Goal: Task Accomplishment & Management: Use online tool/utility

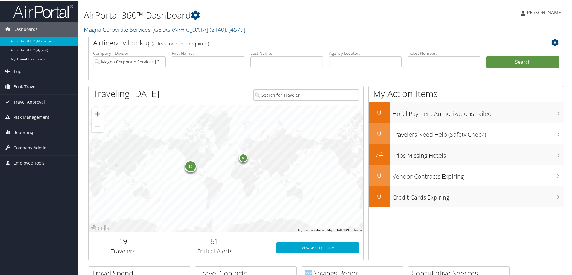
click at [255, 22] on div "AirPortal 360™ Dashboard Magna Corporate Services America ( 2140 ) , [ 4579 ] N…" at bounding box center [245, 18] width 323 height 31
click at [390, 20] on div "[PERSON_NAME] [PERSON_NAME] My Settings Travel Agency Contacts Log Consulting T…" at bounding box center [479, 14] width 192 height 23
click at [31, 146] on span "Company Admin" at bounding box center [29, 147] width 33 height 15
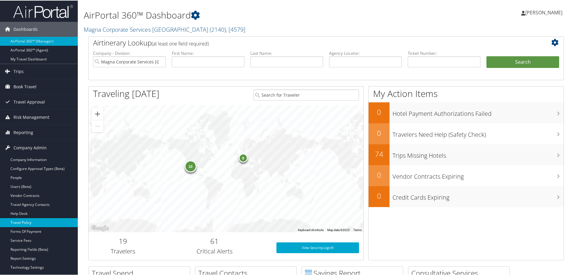
click at [36, 221] on link "Travel Policy" at bounding box center [39, 222] width 78 height 9
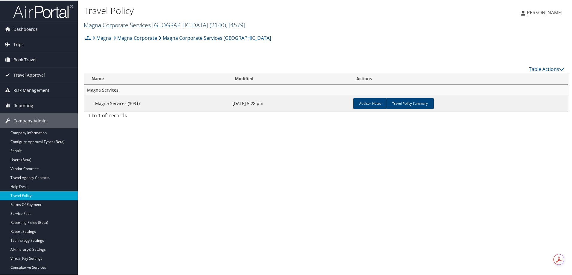
click at [121, 22] on link "Magna Corporate Services America ( 2140 ) , [ 4579 ]" at bounding box center [165, 24] width 162 height 8
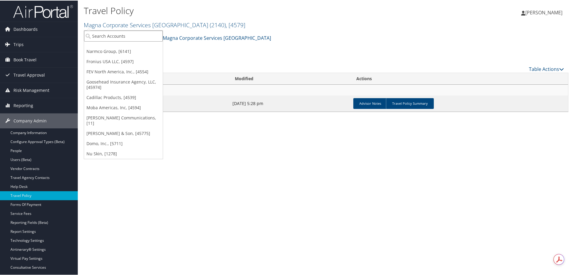
click at [122, 37] on input "search" at bounding box center [123, 35] width 79 height 11
type input "goosehead"
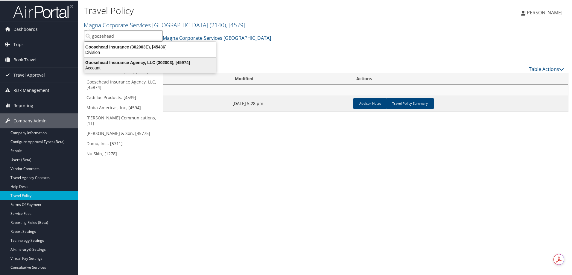
click at [143, 63] on div "Goosehead Insurance Agency, LLC (302003), [45974]" at bounding box center [150, 61] width 139 height 5
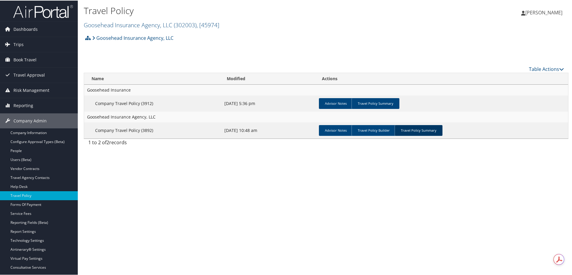
click at [412, 131] on link "Travel Policy Summary" at bounding box center [419, 130] width 48 height 11
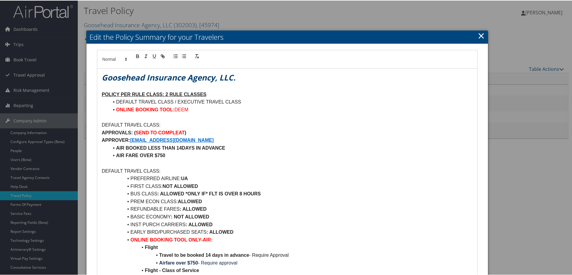
click at [480, 36] on link "×" at bounding box center [481, 35] width 7 height 12
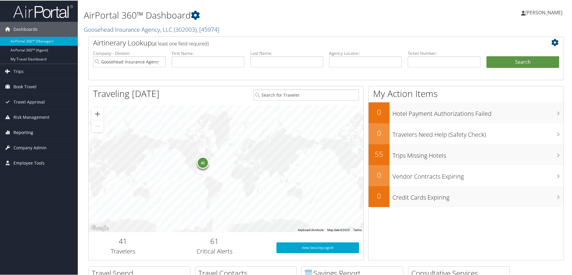
click at [24, 127] on span "Reporting" at bounding box center [23, 132] width 20 height 15
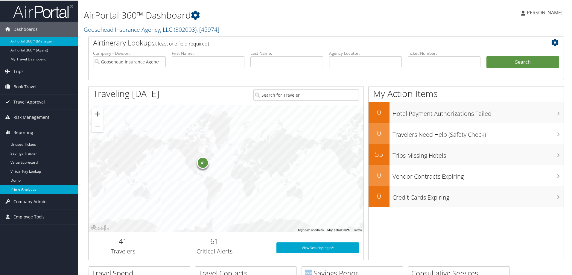
click at [25, 189] on link "Prime Analytics" at bounding box center [39, 188] width 78 height 9
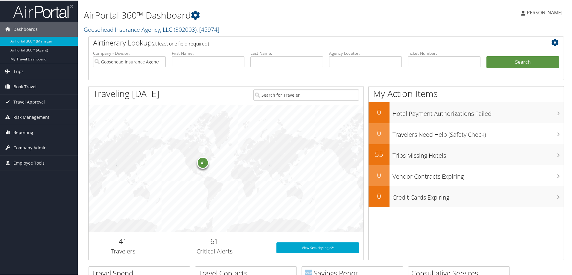
click at [25, 134] on span "Reporting" at bounding box center [23, 132] width 20 height 15
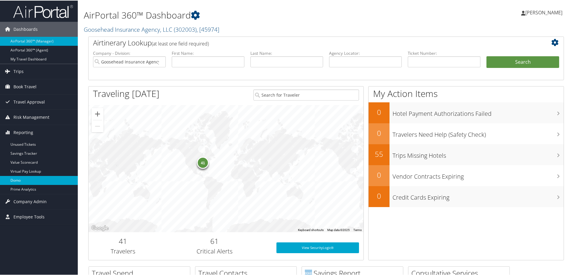
click at [27, 179] on link "Domo" at bounding box center [39, 179] width 78 height 9
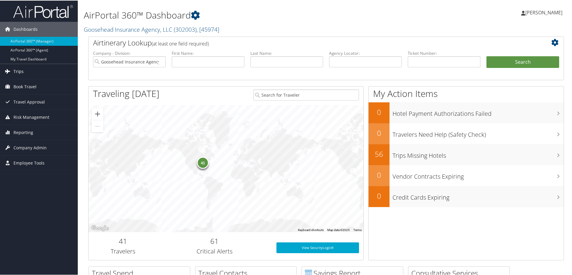
click at [19, 70] on span "Trips" at bounding box center [18, 70] width 10 height 15
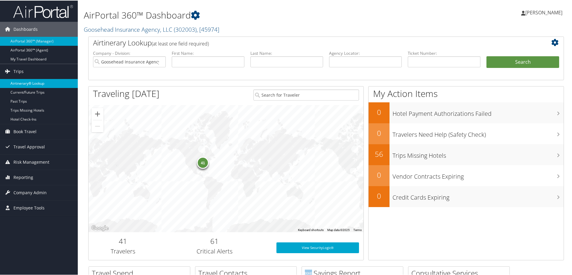
click at [16, 81] on link "Airtinerary® Lookup" at bounding box center [39, 82] width 78 height 9
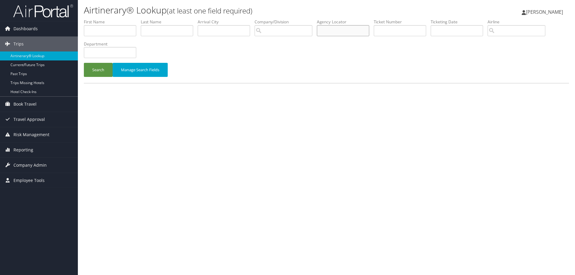
click at [335, 34] on input "text" at bounding box center [343, 30] width 52 height 11
paste input "C4J9FZ"
type input "C4J9FZ"
click at [95, 69] on button "Search" at bounding box center [98, 70] width 29 height 14
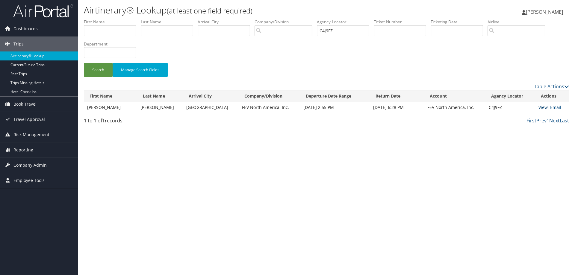
click at [540, 105] on link "View" at bounding box center [542, 107] width 9 height 6
click at [18, 151] on span "Reporting" at bounding box center [23, 149] width 20 height 15
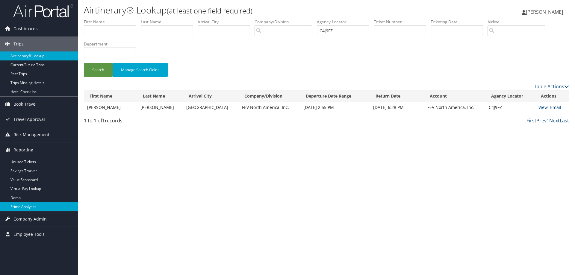
click at [23, 208] on link "Prime Analytics" at bounding box center [39, 206] width 78 height 9
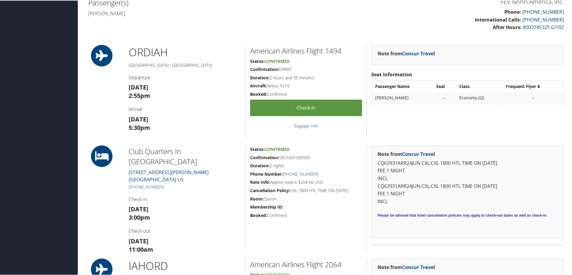
scroll to position [167, 0]
